Goal: Task Accomplishment & Management: Use online tool/utility

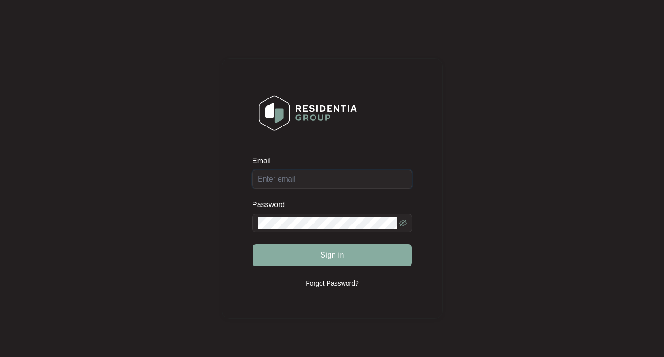
type input "[EMAIL_ADDRESS][DOMAIN_NAME]"
click at [363, 257] on button "Sign in" at bounding box center [332, 255] width 159 height 22
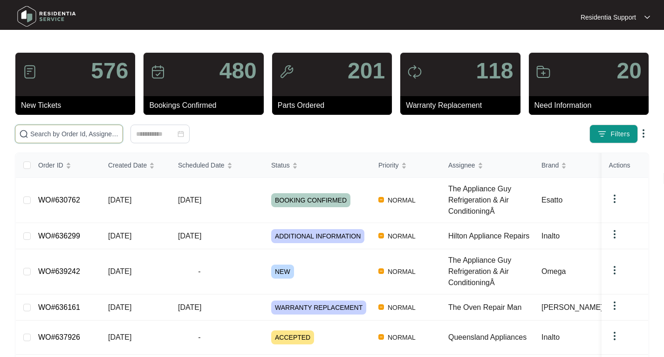
click at [119, 131] on input "text" at bounding box center [74, 134] width 89 height 10
paste input "636299"
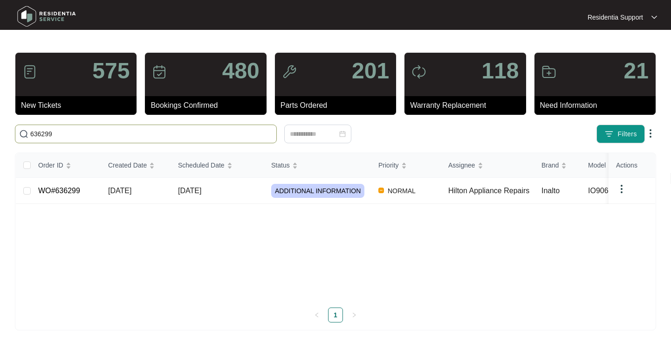
click at [66, 137] on input "636299" at bounding box center [151, 134] width 242 height 10
click at [52, 133] on input "636299" at bounding box center [151, 134] width 242 height 10
type input "6"
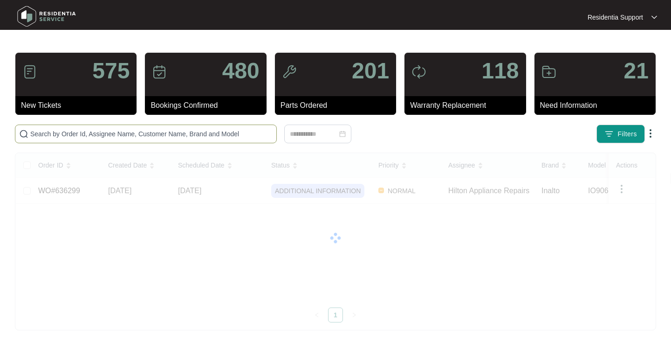
paste input "637813"
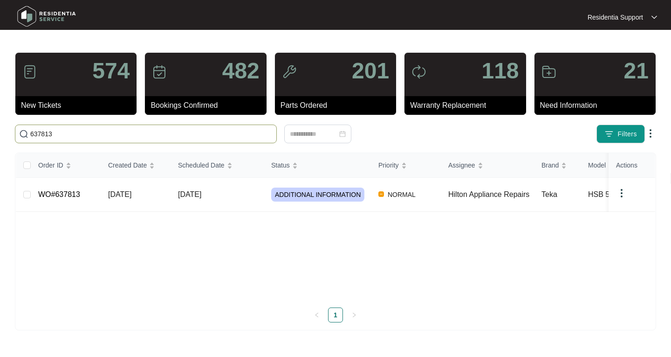
drag, startPoint x: 105, startPoint y: 132, endPoint x: 0, endPoint y: 111, distance: 107.4
click at [0, 111] on main "574 New Tickets 482 Bookings Confirmed 201 Parts Ordered 118 Warranty Replaceme…" at bounding box center [335, 178] width 671 height 357
paste input "05"
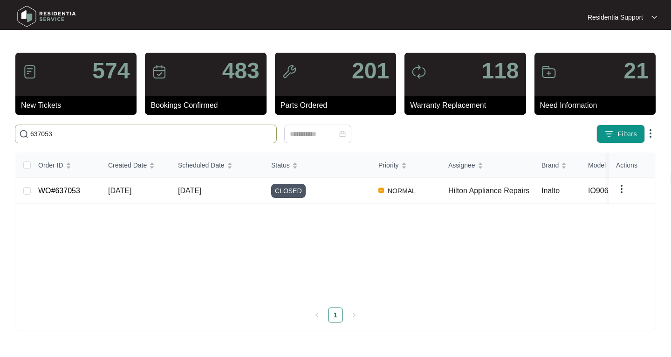
drag, startPoint x: 69, startPoint y: 131, endPoint x: 3, endPoint y: 132, distance: 65.3
click at [3, 132] on main "574 New Tickets 483 Bookings Confirmed 201 Parts Ordered 118 Warranty Replaceme…" at bounding box center [335, 178] width 671 height 357
click at [77, 139] on span "637053" at bounding box center [146, 133] width 262 height 19
drag, startPoint x: 79, startPoint y: 136, endPoint x: 24, endPoint y: 125, distance: 55.7
click at [24, 125] on span "637053" at bounding box center [146, 133] width 262 height 19
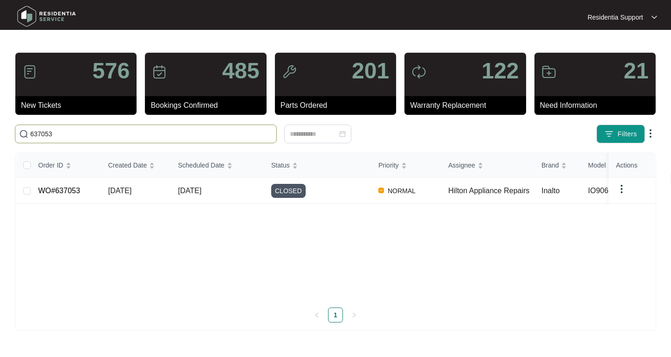
paste input "19199"
type input "619199"
